Goal: Task Accomplishment & Management: Manage account settings

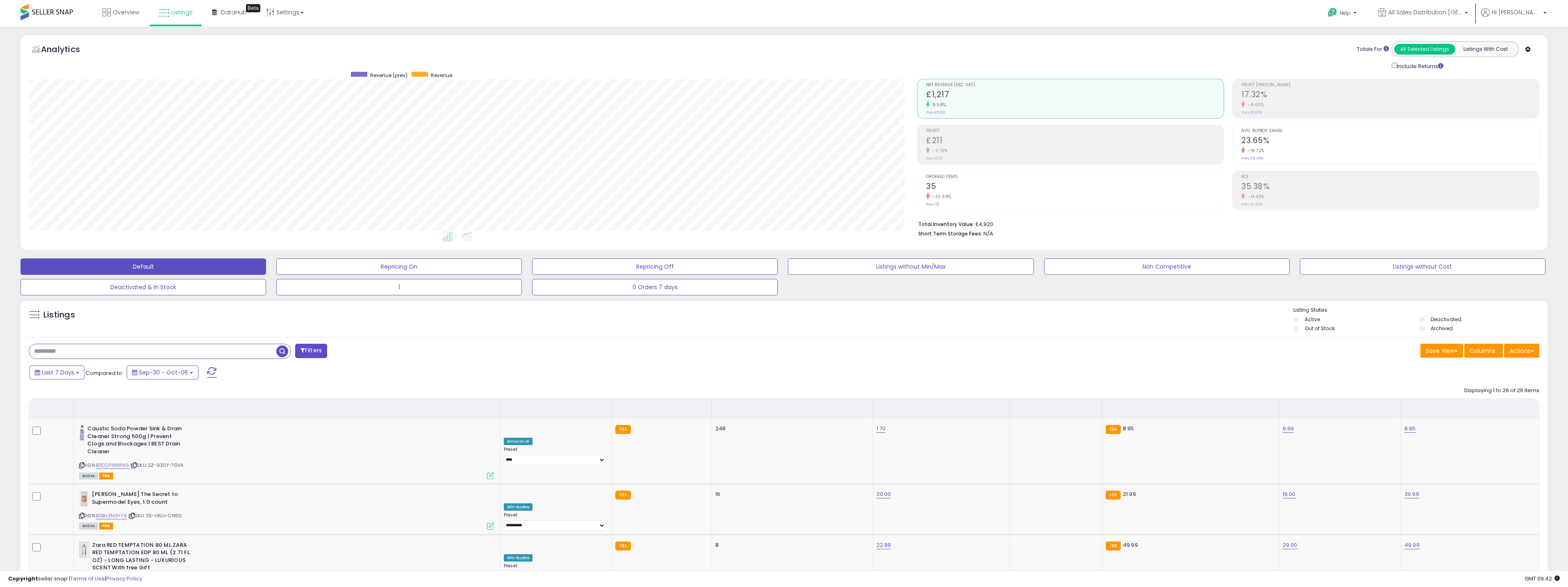
select select "**"
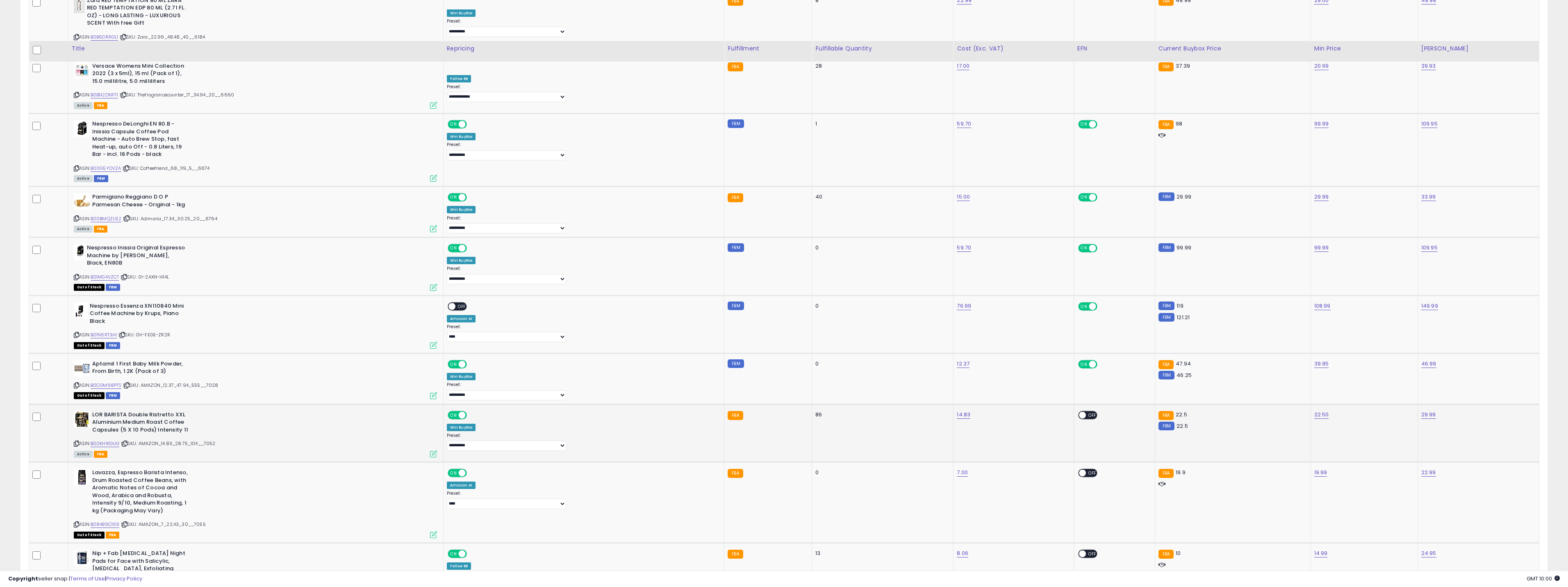
scroll to position [586, 0]
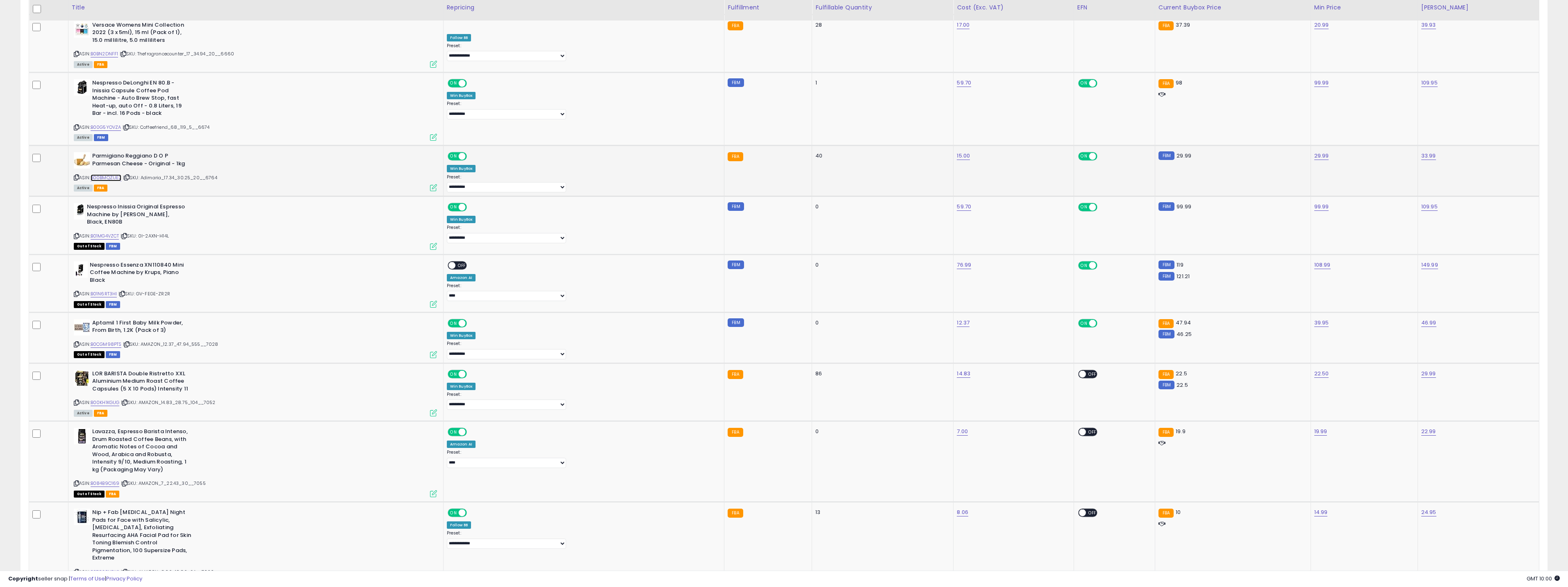
click at [119, 174] on link "B00BMQZUE2" at bounding box center [106, 177] width 31 height 7
click at [1314, 152] on link "29.99" at bounding box center [1321, 155] width 15 height 8
type input "*****"
click button "submit" at bounding box center [1332, 127] width 14 height 12
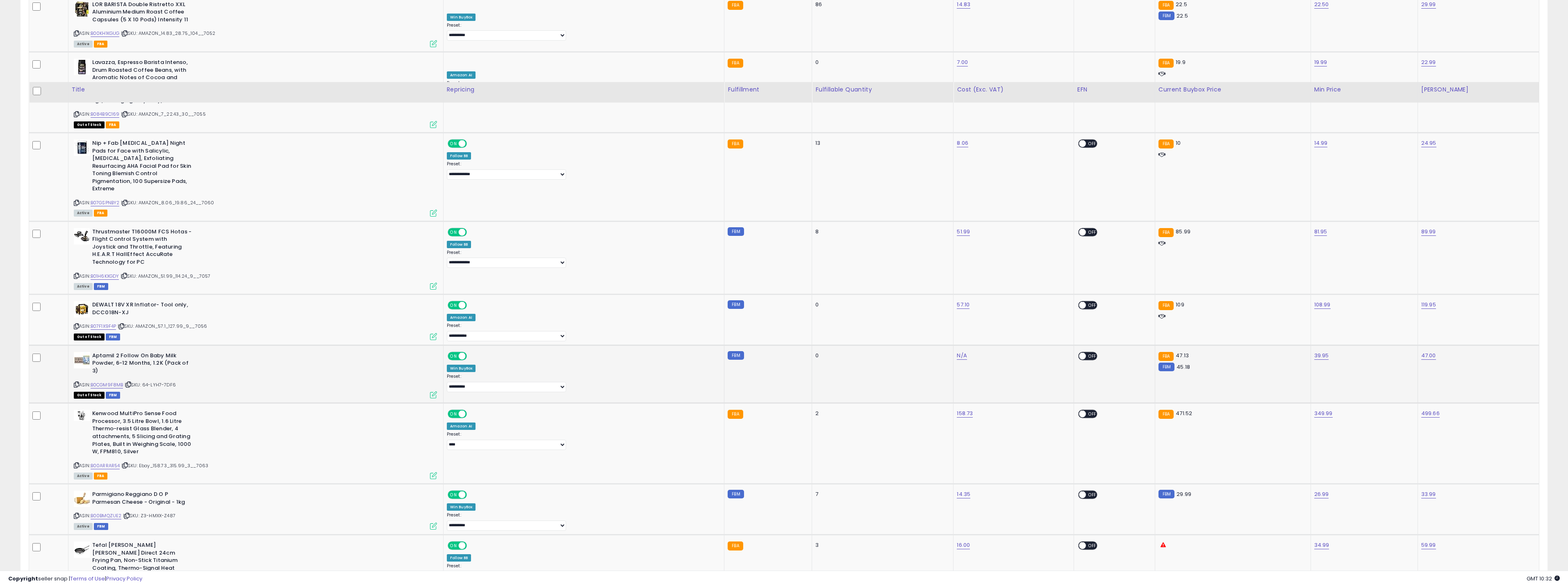
scroll to position [1119, 0]
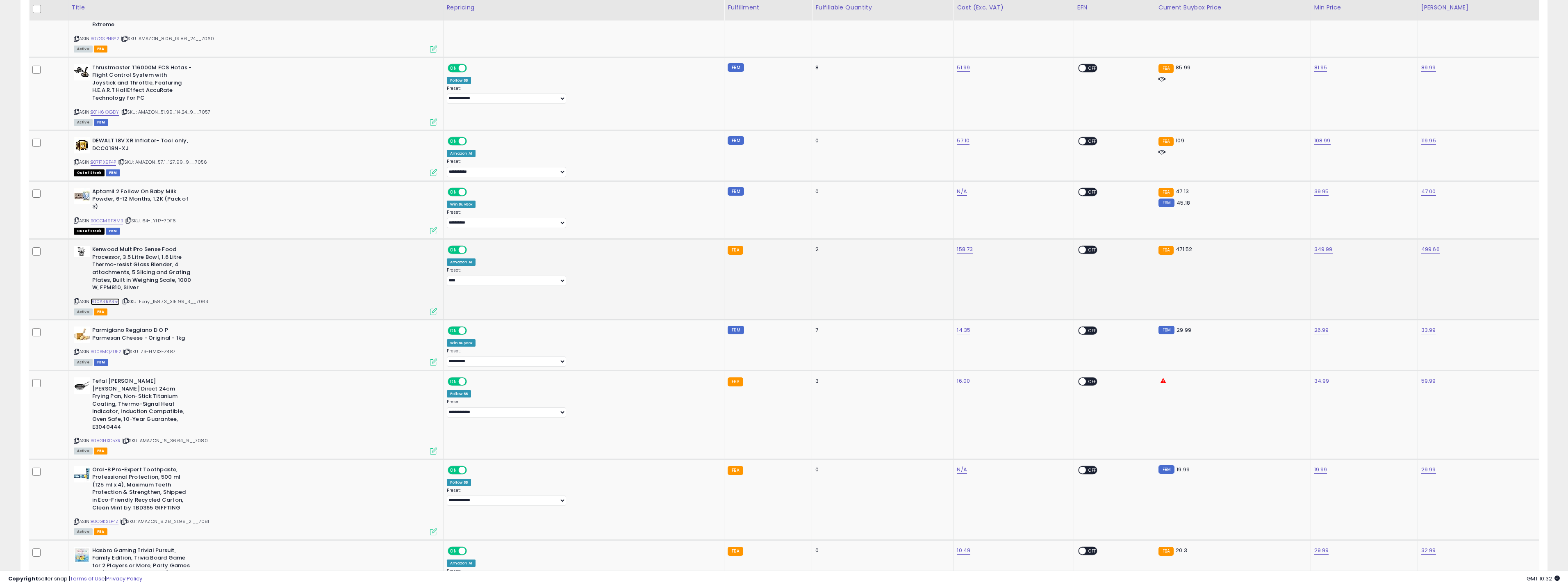
click at [119, 298] on link "B00ARRAR54" at bounding box center [105, 301] width 29 height 7
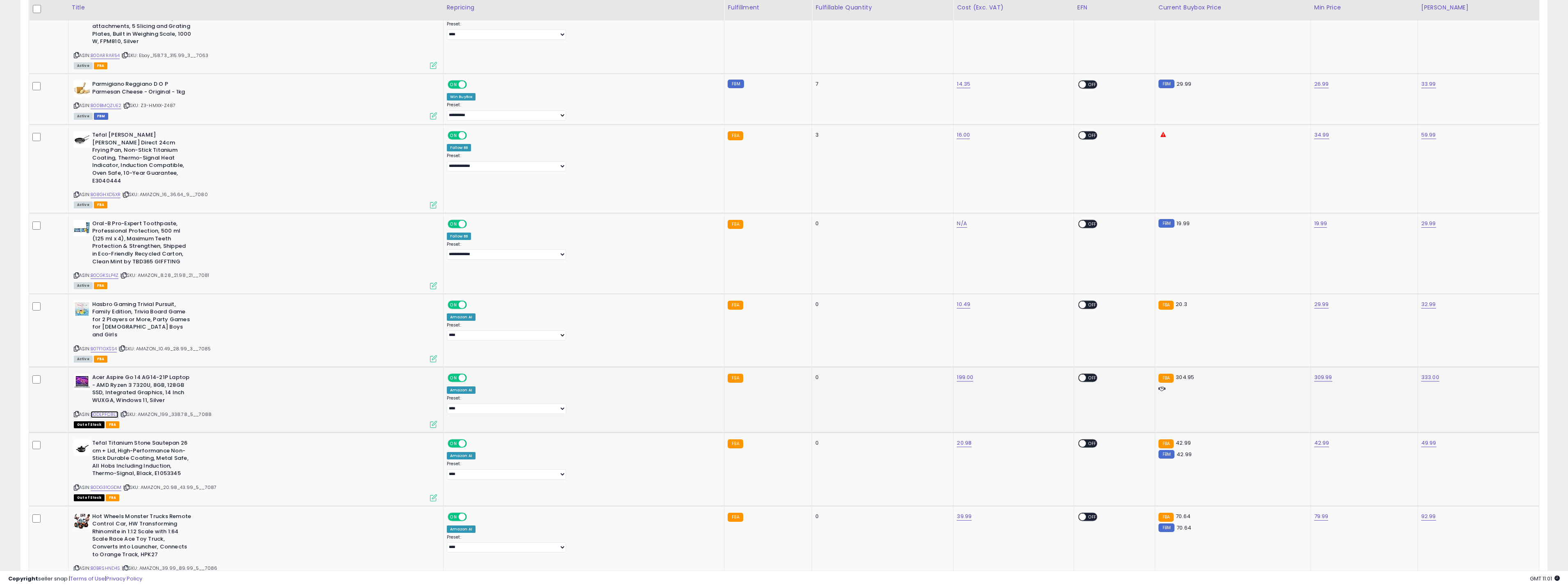
click at [114, 411] on link "B0DLPFC8LS" at bounding box center [105, 414] width 28 height 7
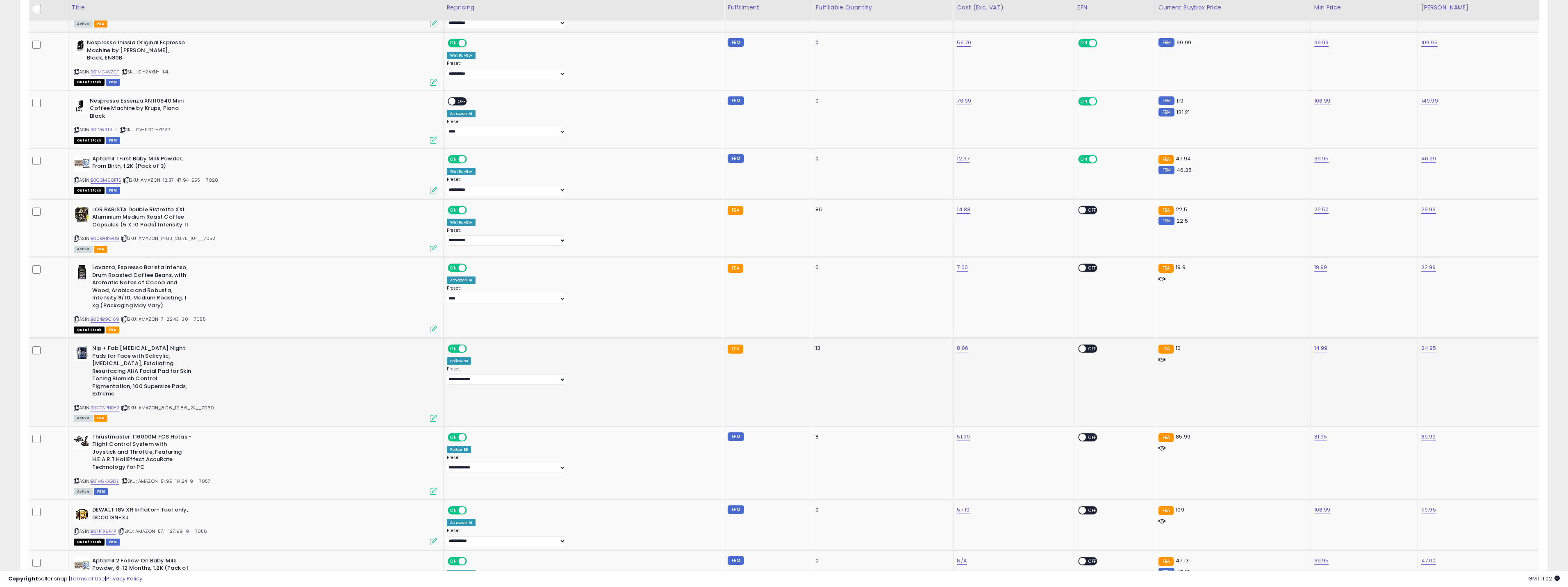
scroll to position [667, 0]
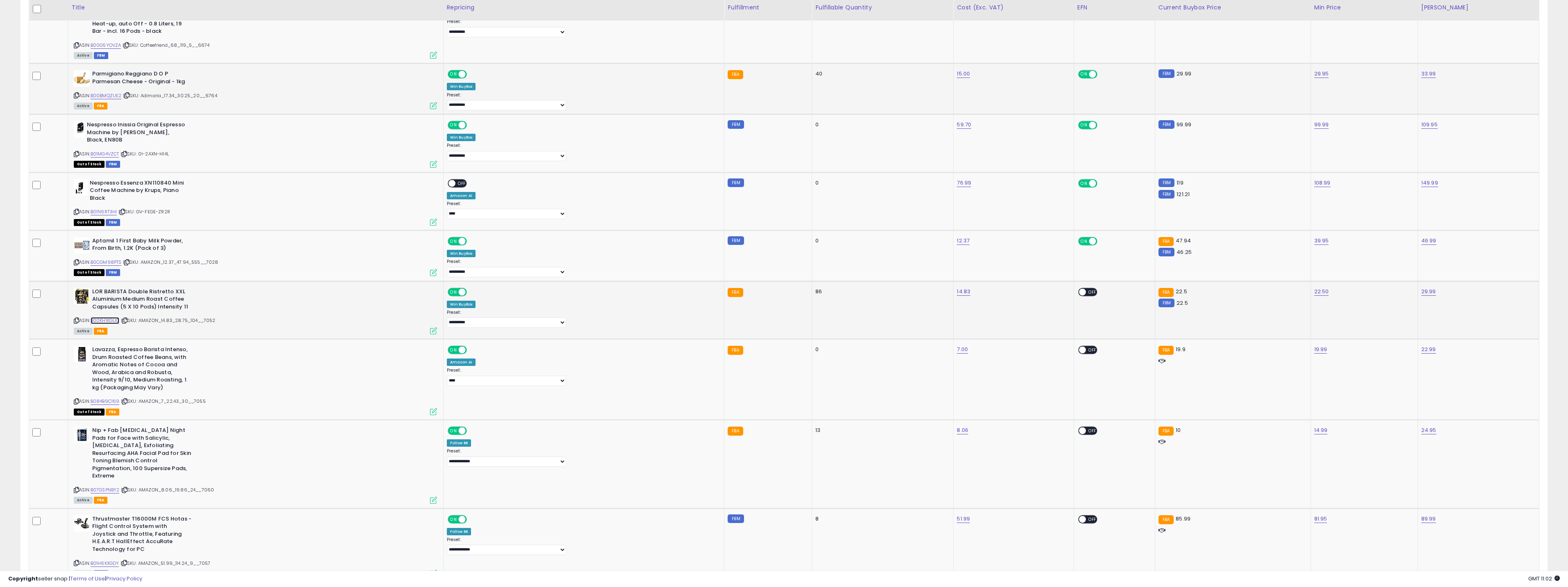
click at [108, 317] on link "B00KH1KGUG" at bounding box center [105, 320] width 29 height 7
click at [1314, 287] on link "22.50" at bounding box center [1321, 291] width 15 height 8
drag, startPoint x: 1283, startPoint y: 261, endPoint x: 1205, endPoint y: 254, distance: 78.3
type input "*****"
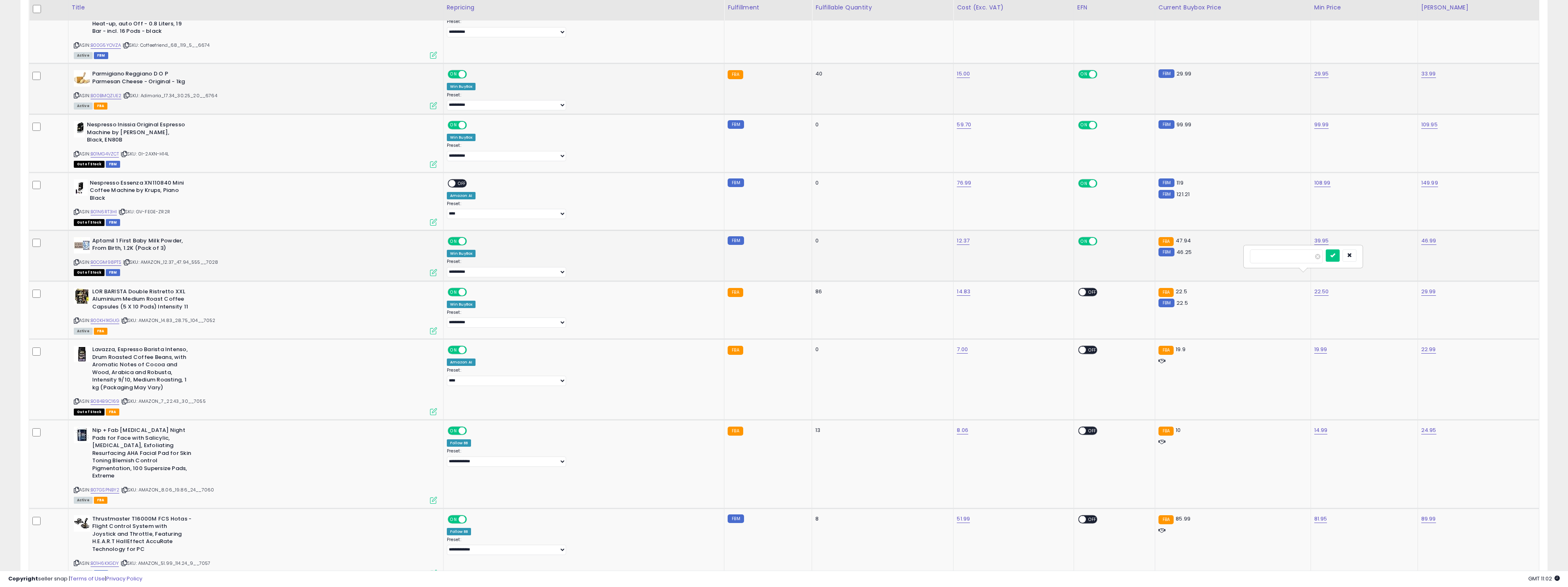
click button "submit" at bounding box center [1332, 255] width 14 height 12
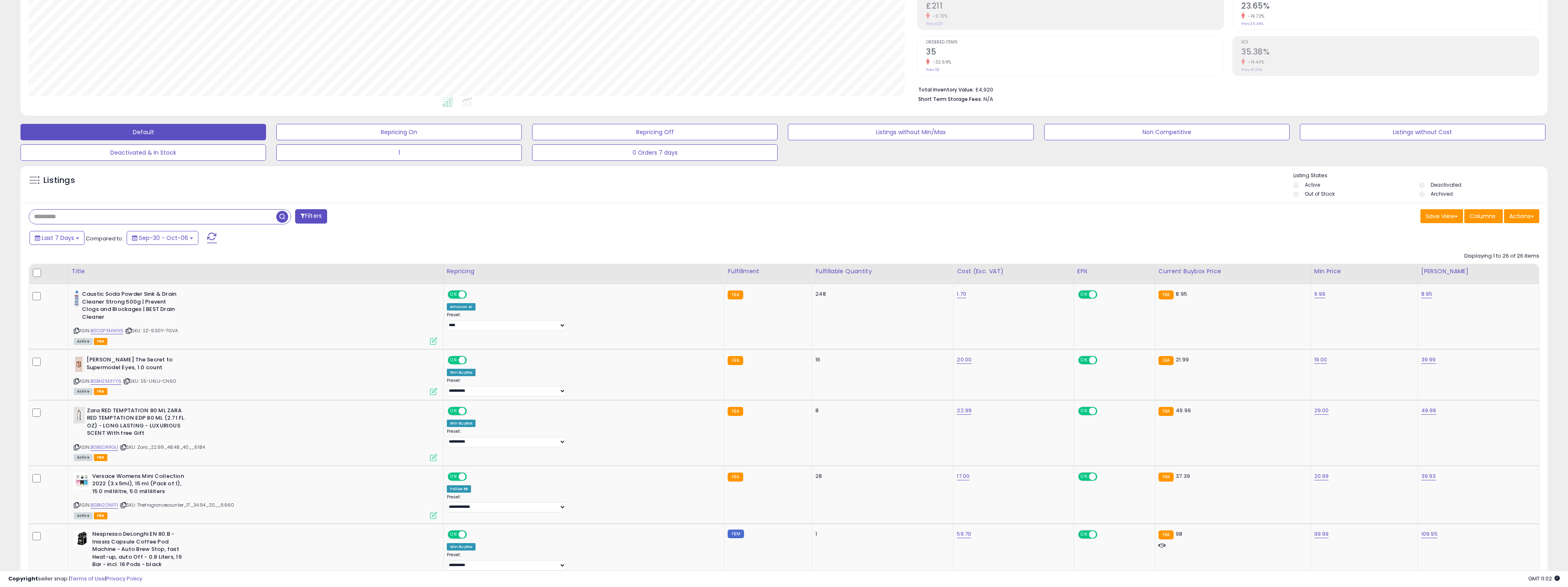
scroll to position [94, 0]
